Goal: Task Accomplishment & Management: Manage account settings

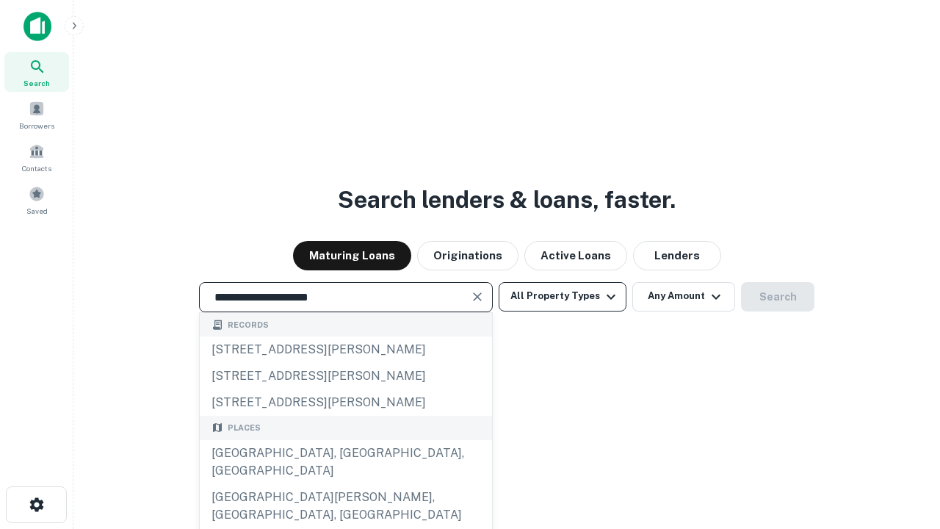
click at [563, 296] on button "All Property Types" at bounding box center [563, 296] width 128 height 29
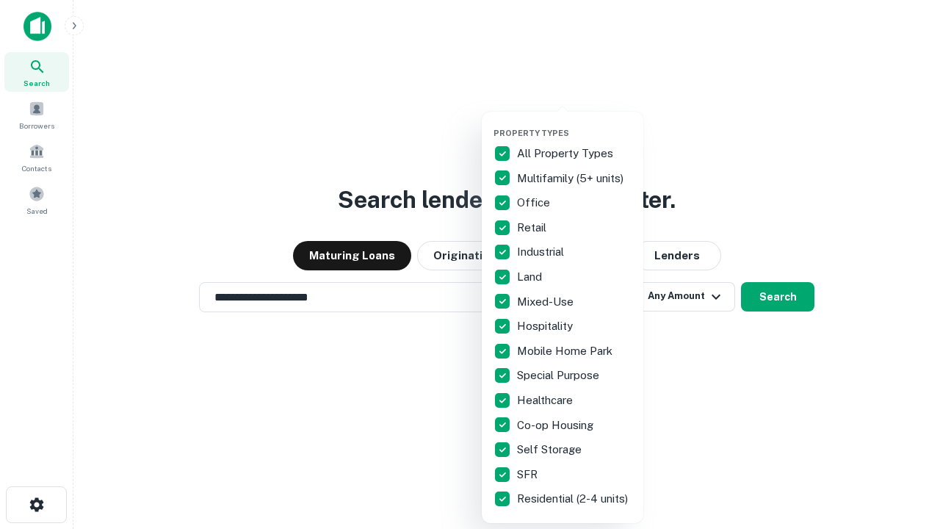
type input "**********"
click at [574, 123] on button "button" at bounding box center [575, 123] width 162 height 1
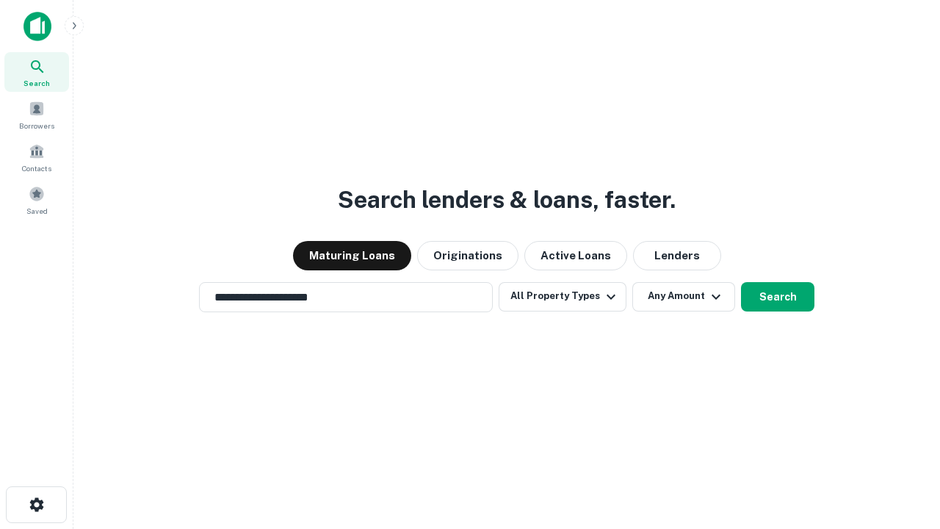
scroll to position [9, 177]
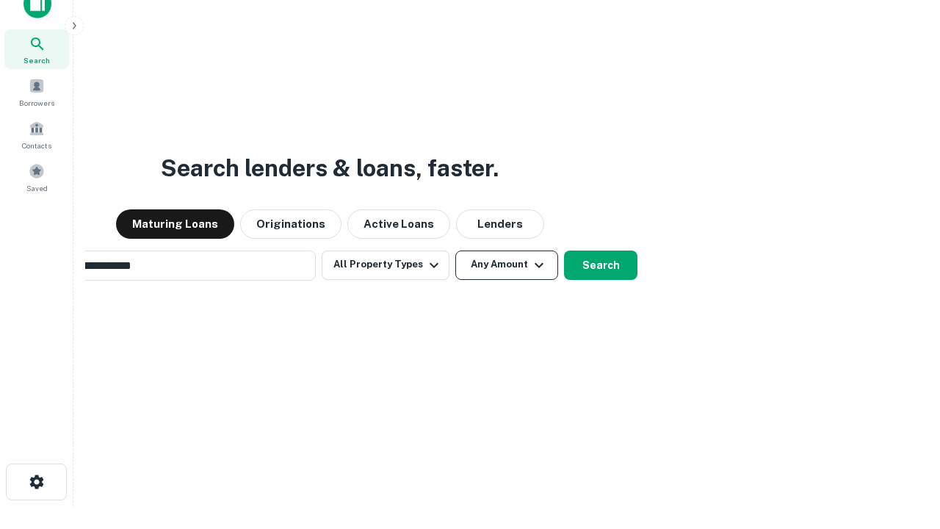
click at [455, 250] on button "Any Amount" at bounding box center [506, 264] width 103 height 29
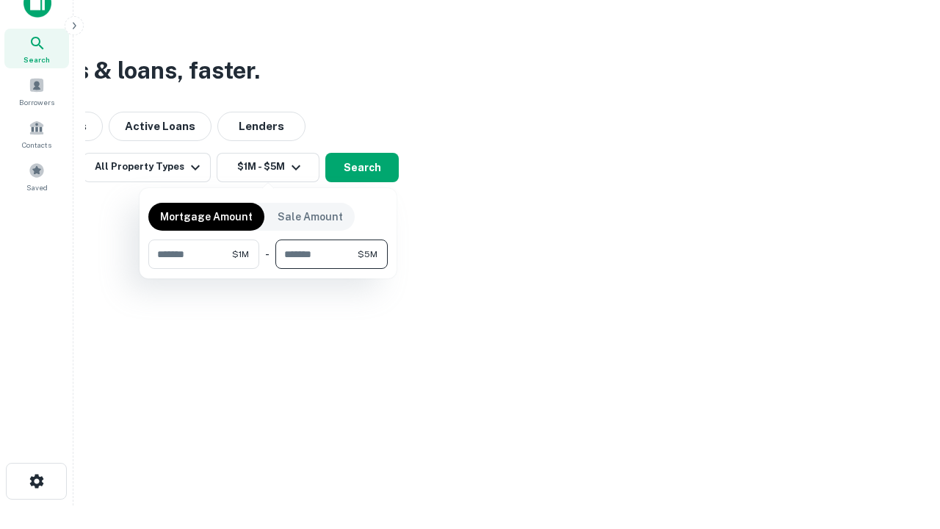
type input "*******"
click at [268, 269] on button "button" at bounding box center [267, 269] width 239 height 1
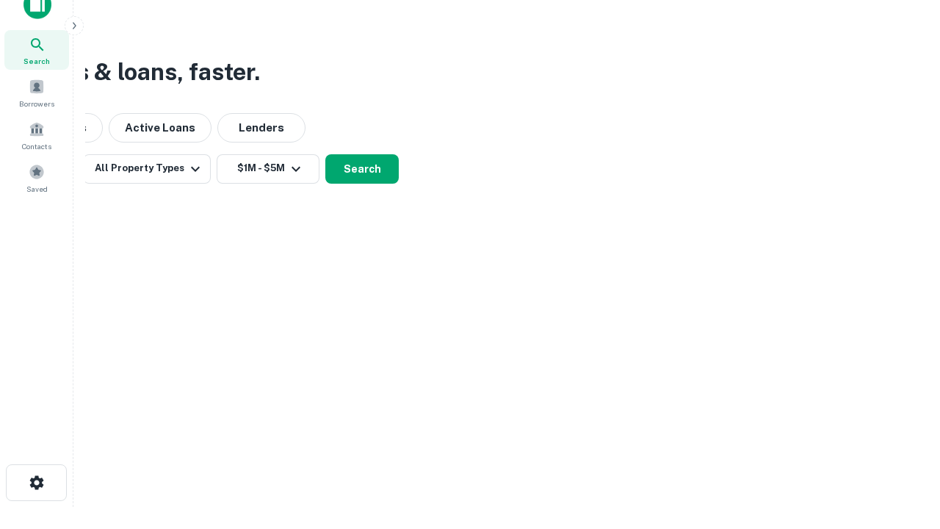
scroll to position [9, 271]
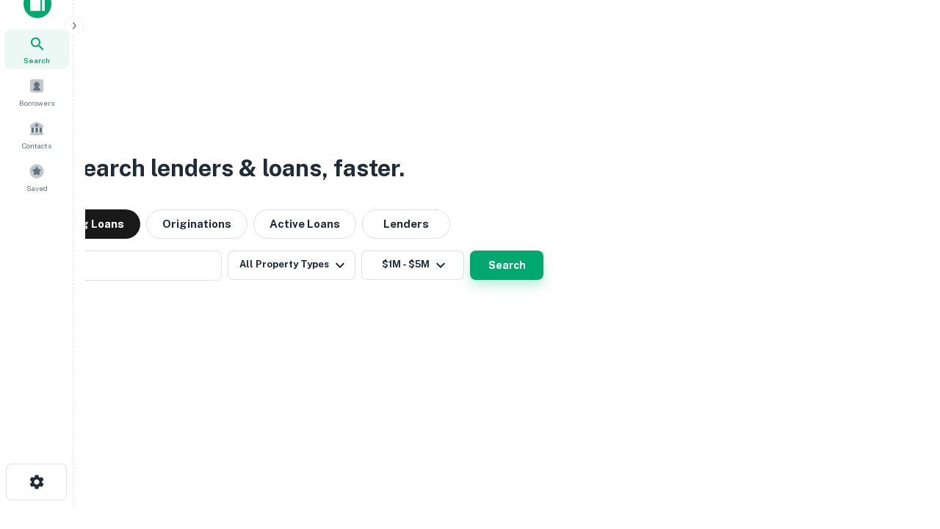
click at [470, 250] on button "Search" at bounding box center [506, 264] width 73 height 29
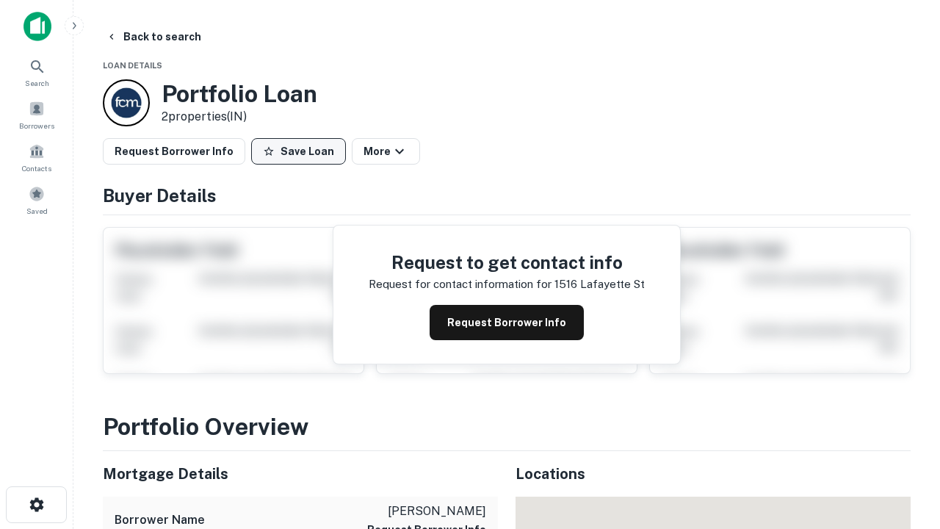
click at [298, 151] on button "Save Loan" at bounding box center [298, 151] width 95 height 26
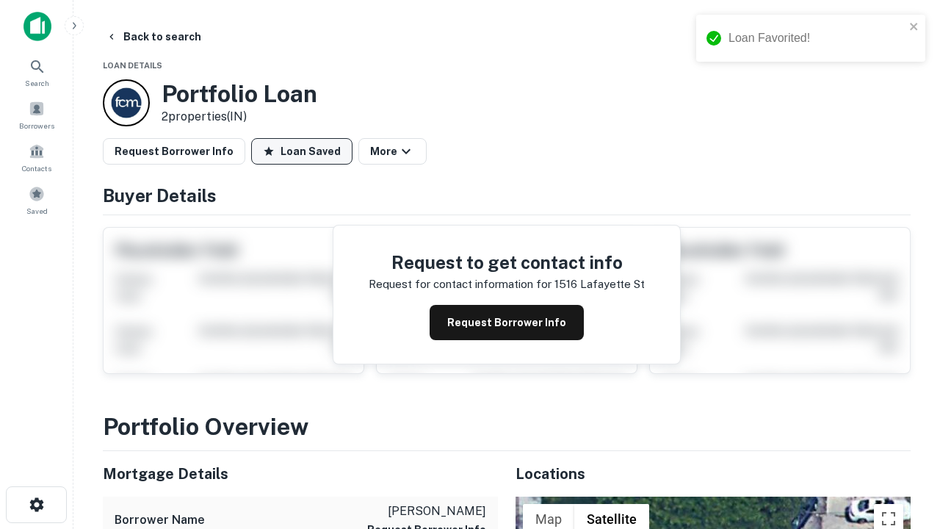
click at [302, 151] on button "Loan Saved" at bounding box center [301, 151] width 101 height 26
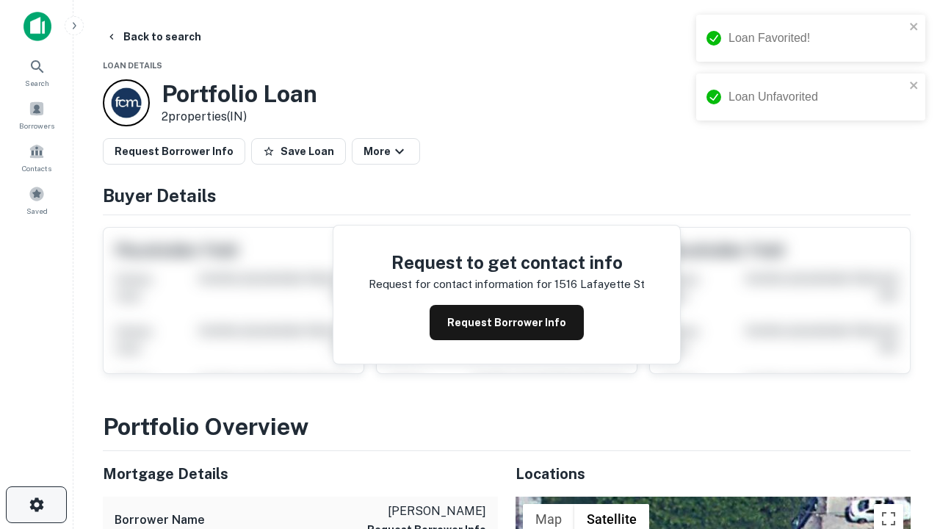
click at [36, 505] on icon "button" at bounding box center [37, 505] width 18 height 18
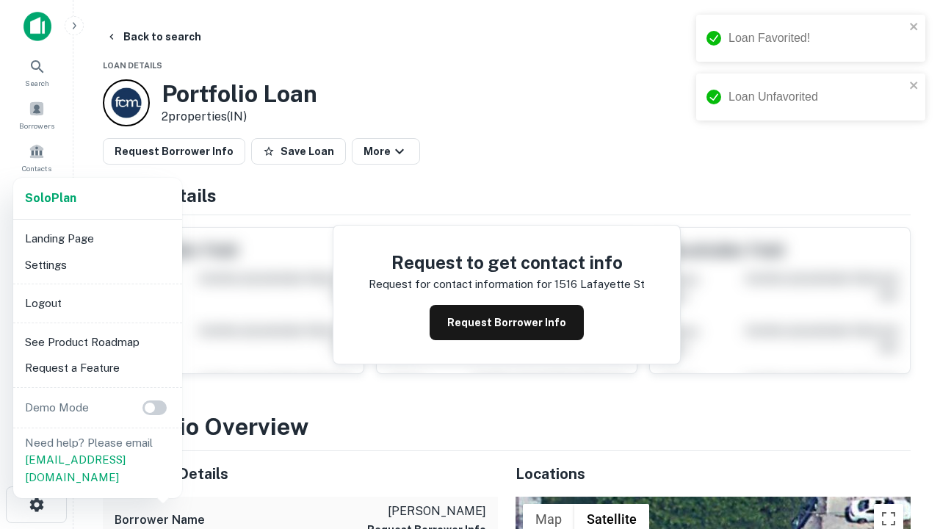
click at [97, 303] on li "Logout" at bounding box center [97, 303] width 157 height 26
